Goal: Transaction & Acquisition: Book appointment/travel/reservation

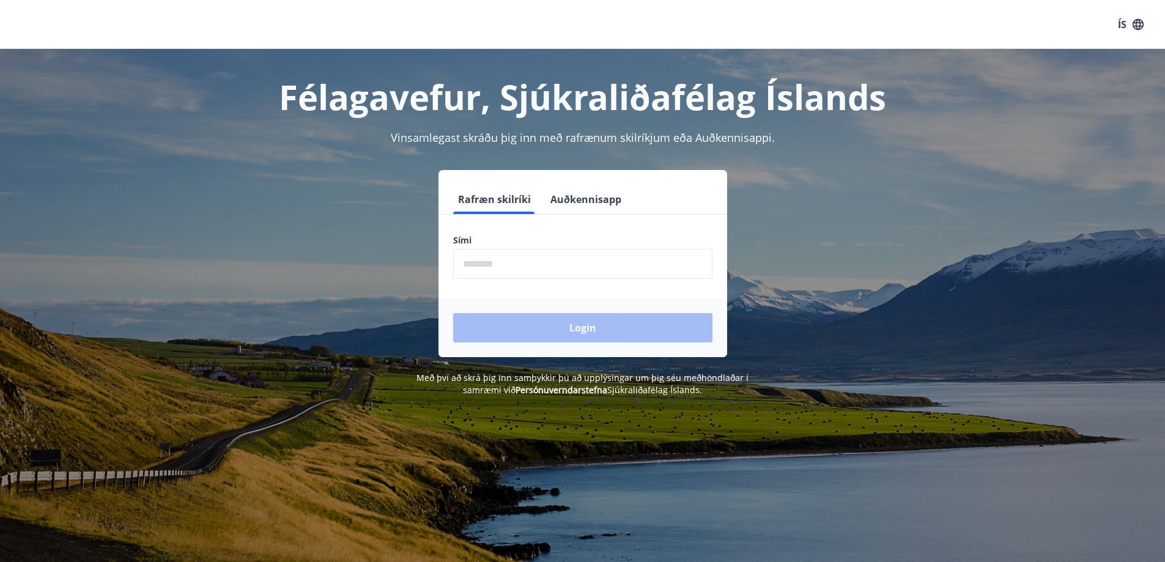
click at [501, 265] on input "phone" at bounding box center [582, 264] width 259 height 30
type input "********"
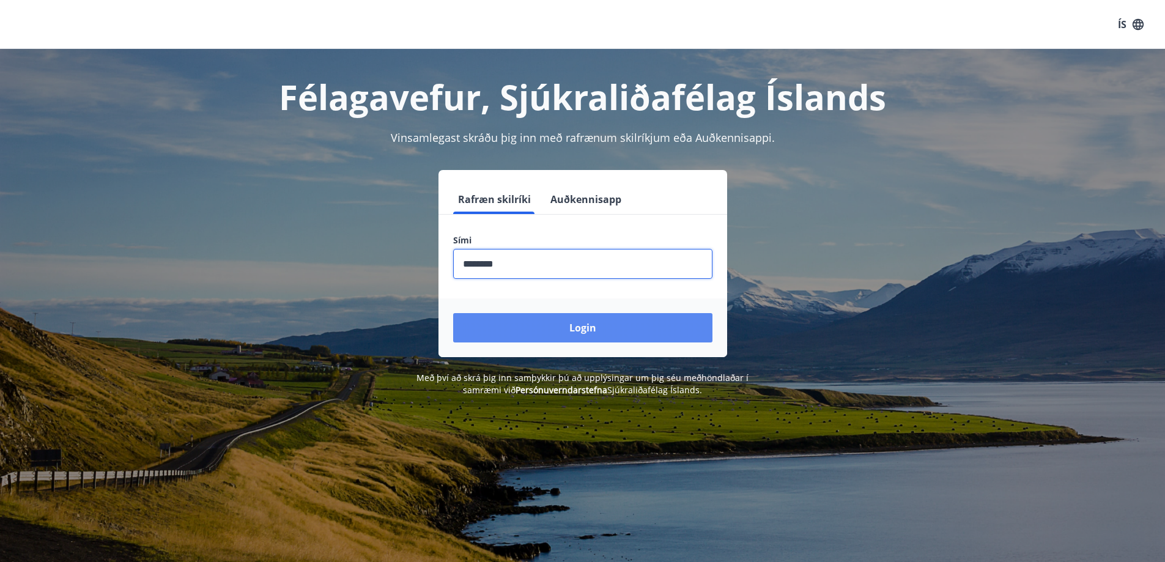
click at [586, 325] on button "Login" at bounding box center [582, 327] width 259 height 29
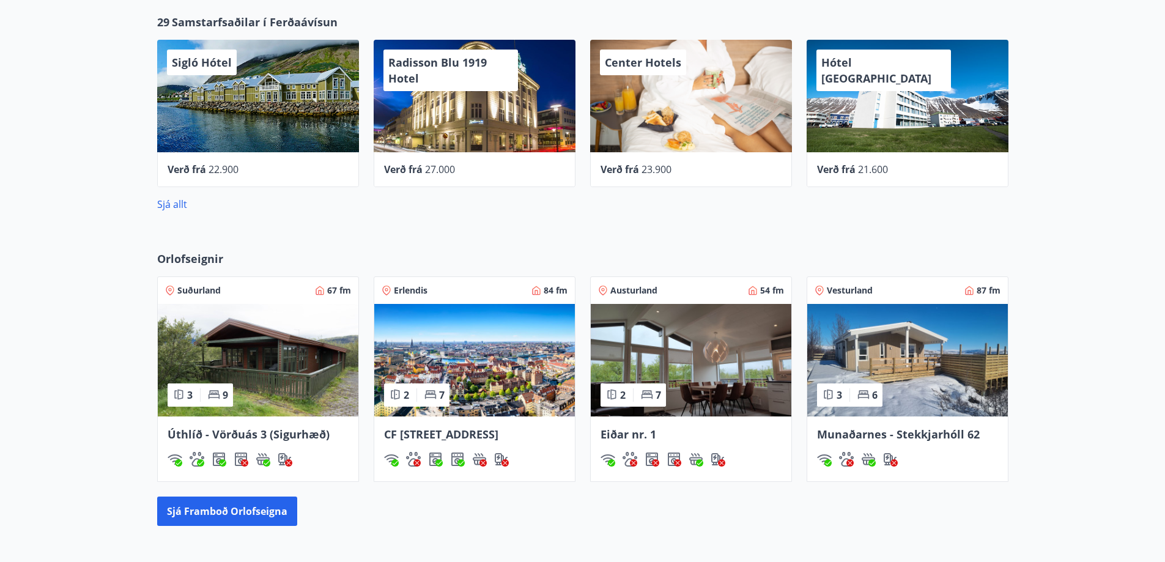
scroll to position [612, 0]
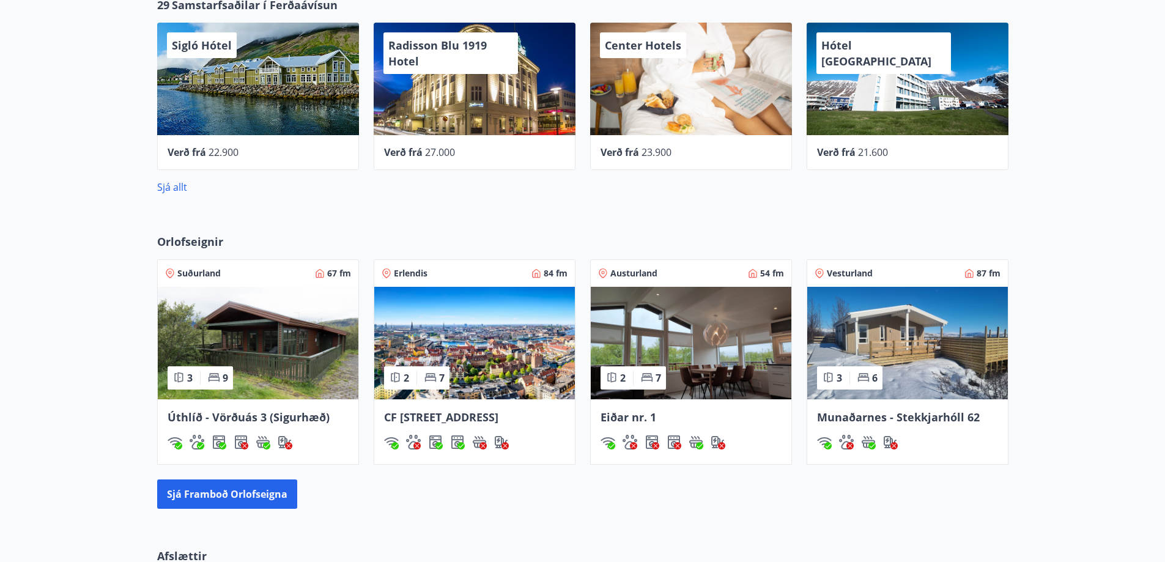
click at [410, 416] on span "CF Møllers Allé 34, Kaupmannahöfn" at bounding box center [441, 417] width 114 height 15
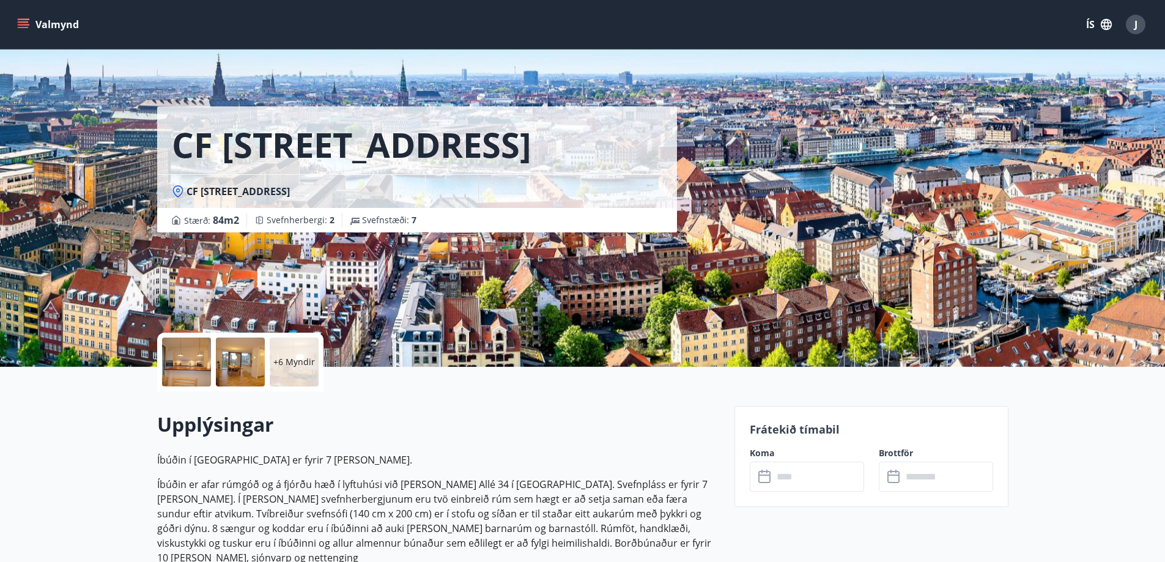
click at [191, 363] on div at bounding box center [186, 362] width 49 height 49
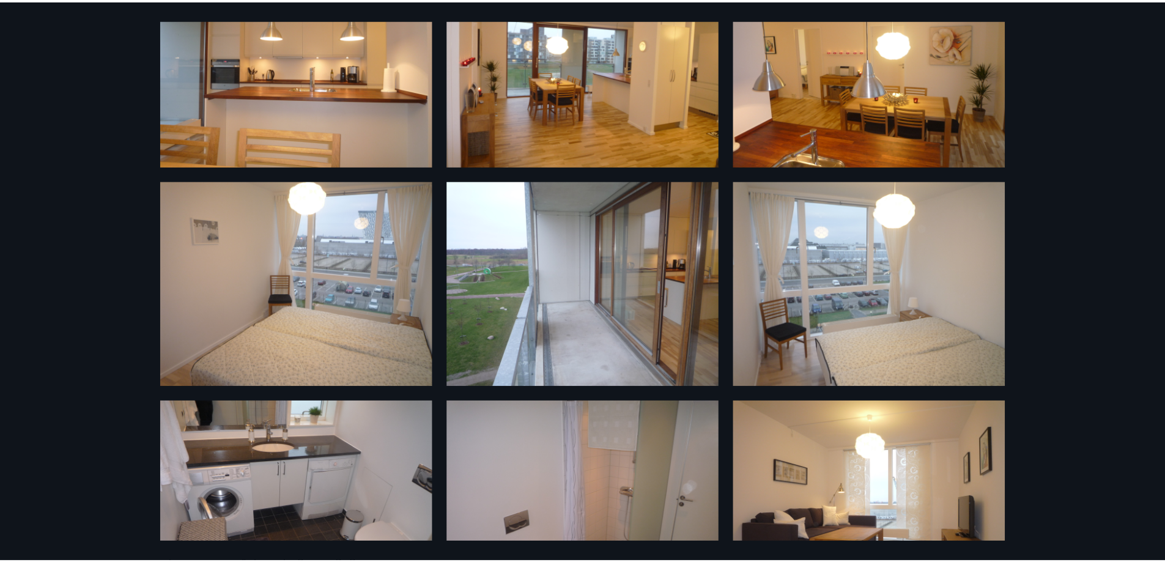
scroll to position [396, 0]
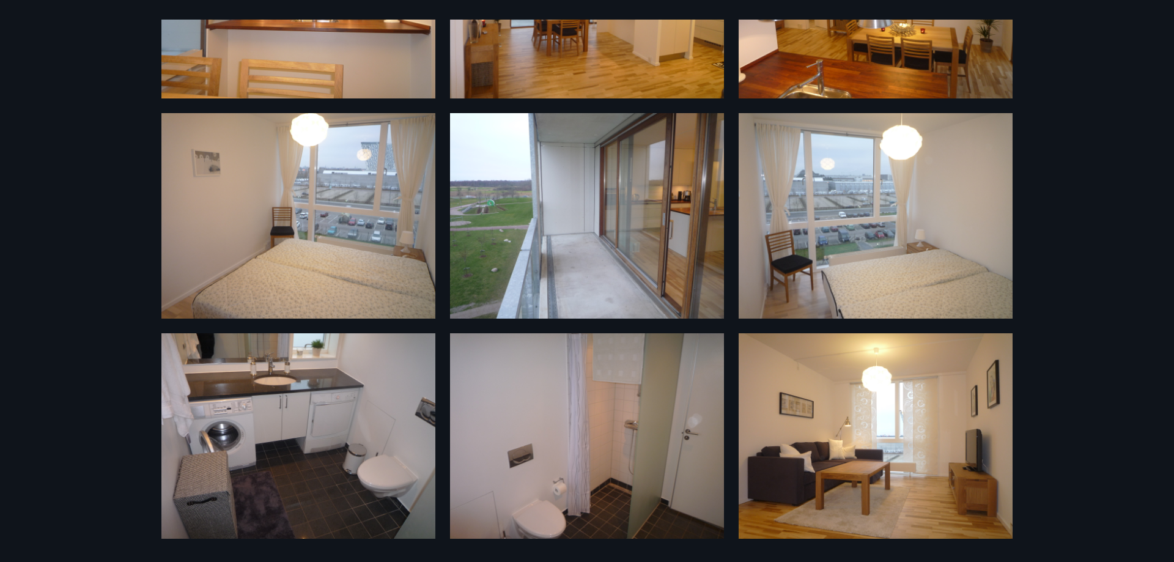
click at [1172, 15] on div "12 Myndir" at bounding box center [587, 281] width 1174 height 562
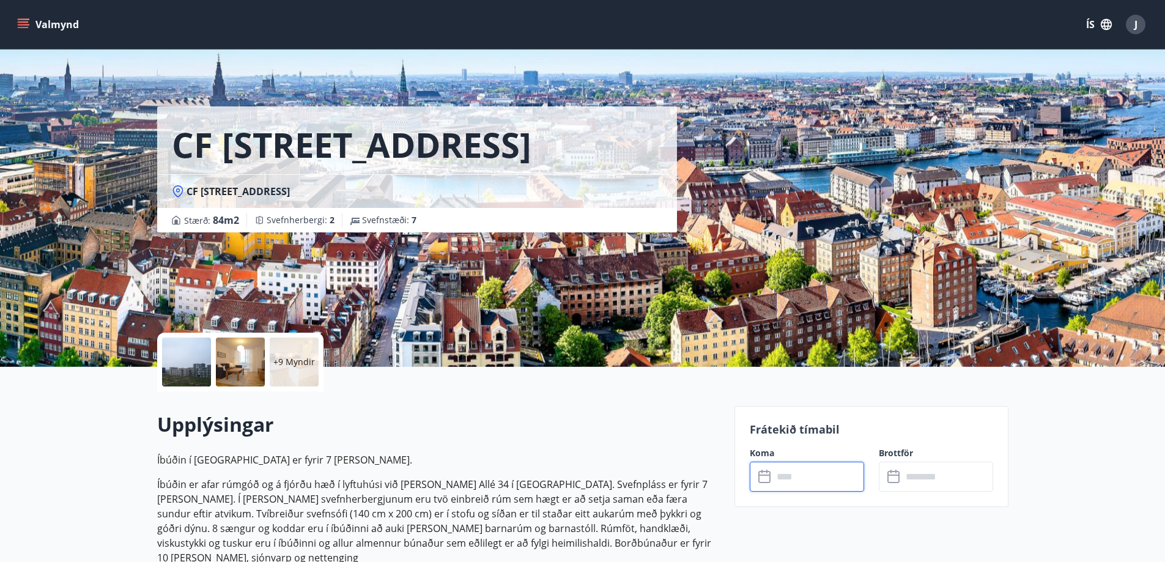
click at [791, 483] on input "text" at bounding box center [818, 477] width 91 height 30
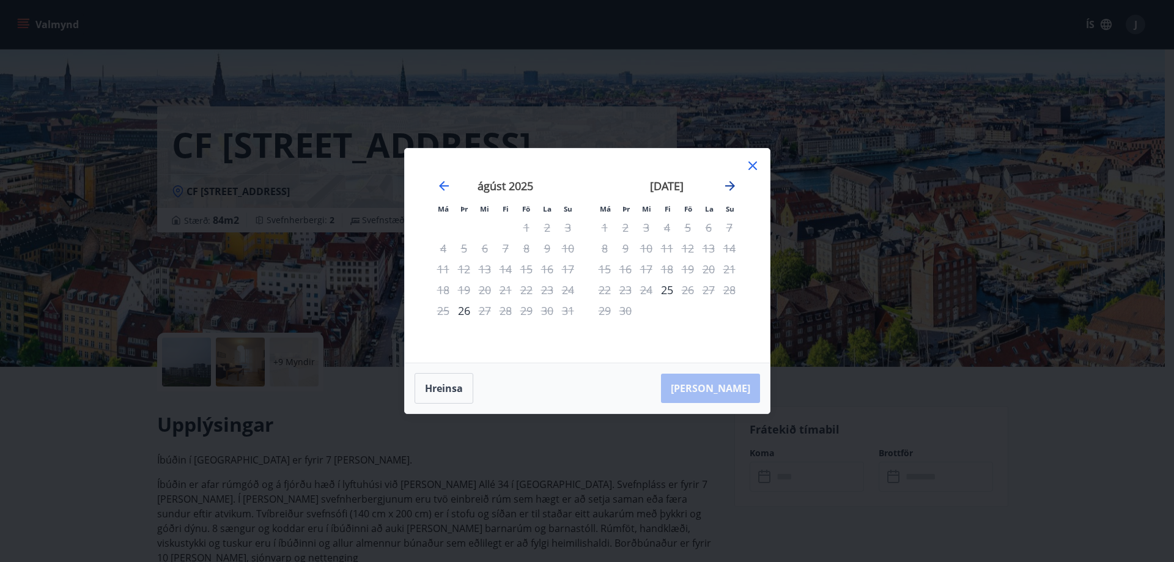
click at [730, 185] on icon "Move forward to switch to the next month." at bounding box center [730, 186] width 10 height 10
click at [439, 185] on icon "Move backward to switch to the previous month." at bounding box center [444, 186] width 15 height 15
click at [751, 166] on icon at bounding box center [753, 165] width 15 height 15
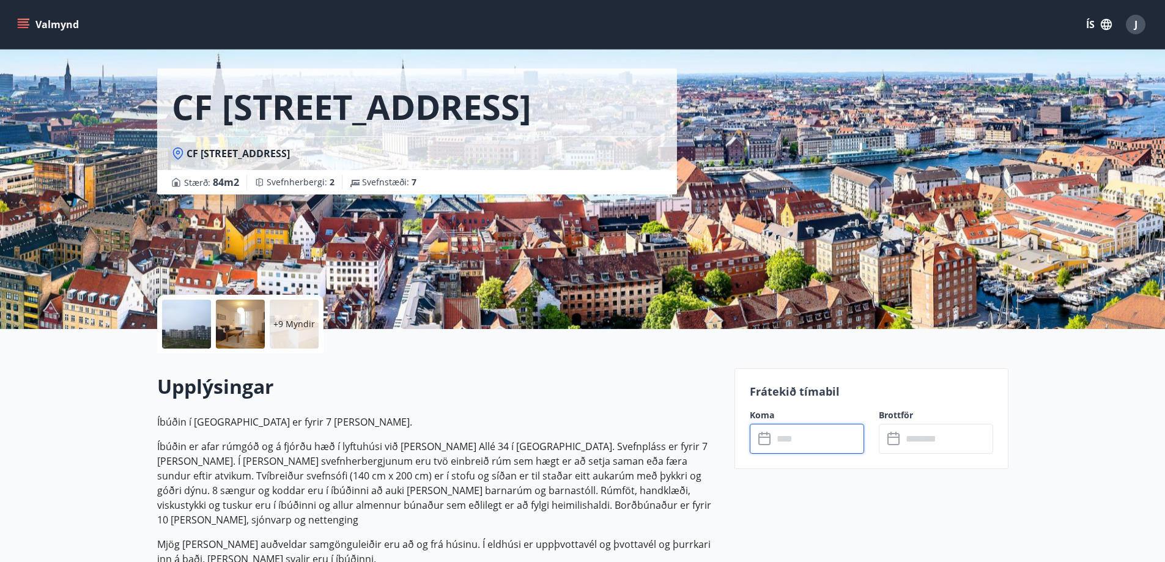
scroll to position [61, 0]
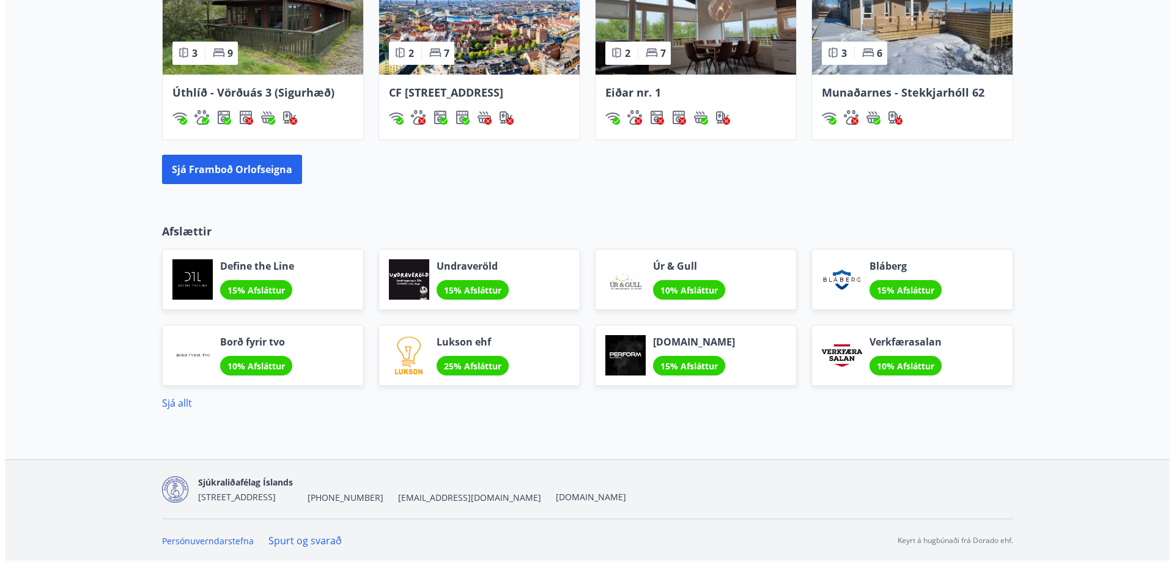
scroll to position [952, 0]
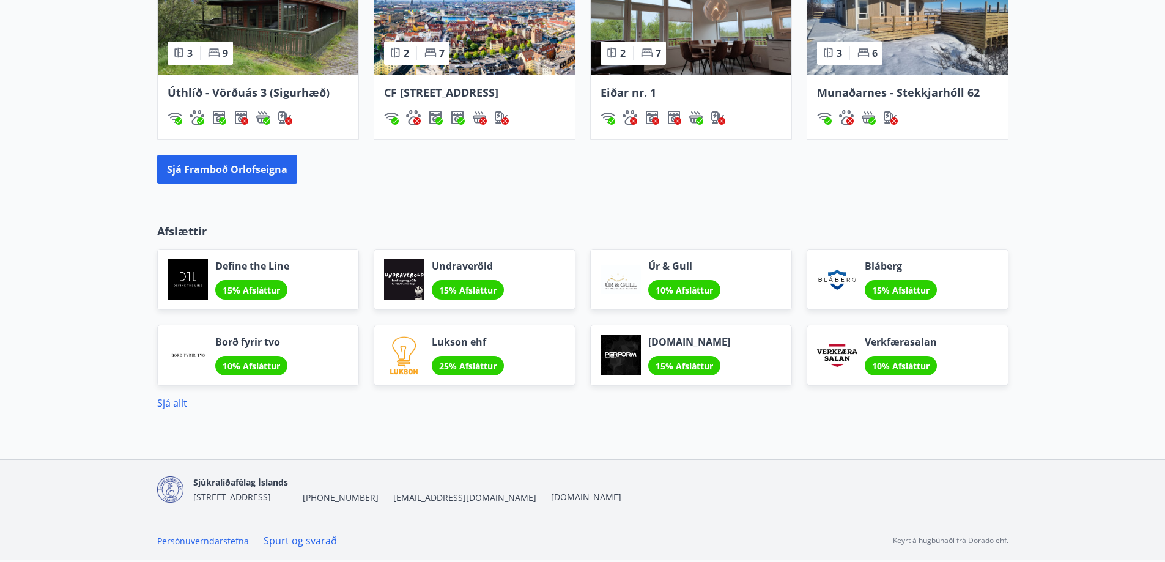
click at [261, 266] on span "Define the Line" at bounding box center [252, 265] width 74 height 13
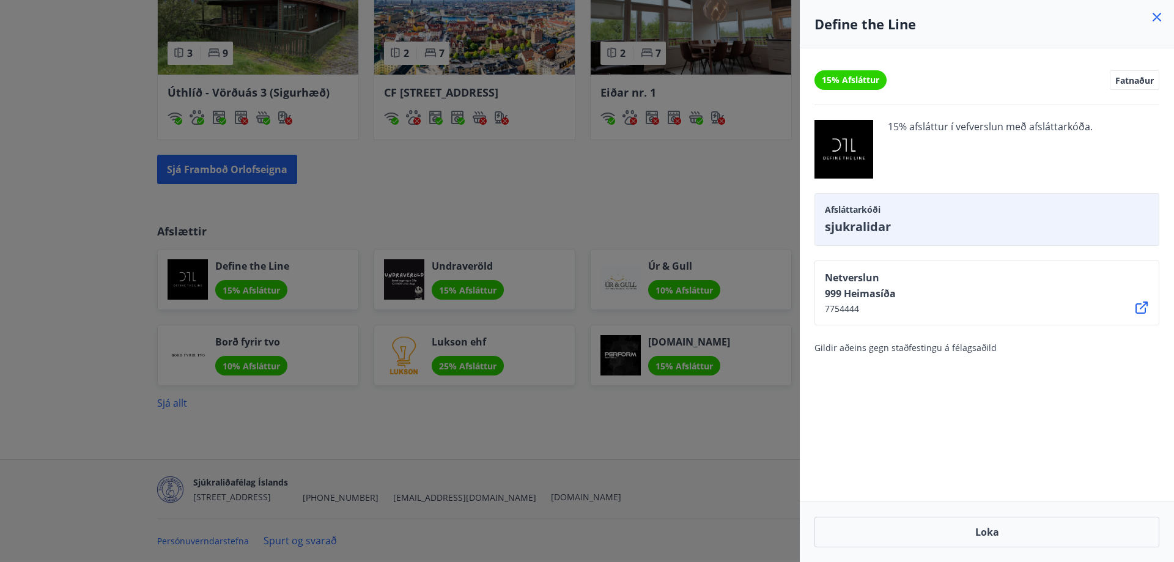
click at [1145, 309] on icon at bounding box center [1142, 308] width 12 height 12
